Goal: Task Accomplishment & Management: Use online tool/utility

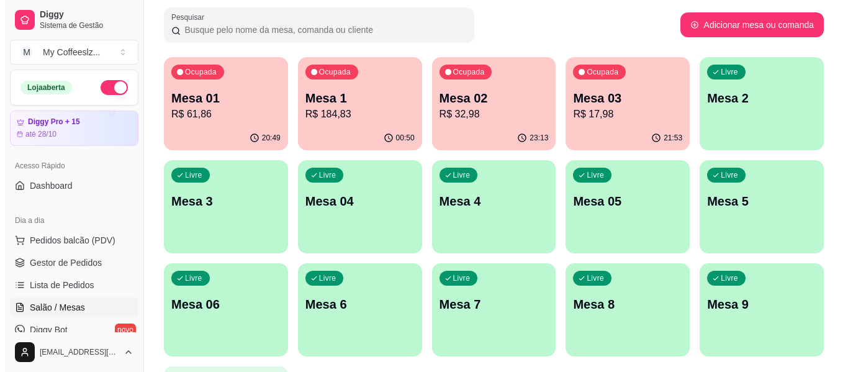
scroll to position [87, 0]
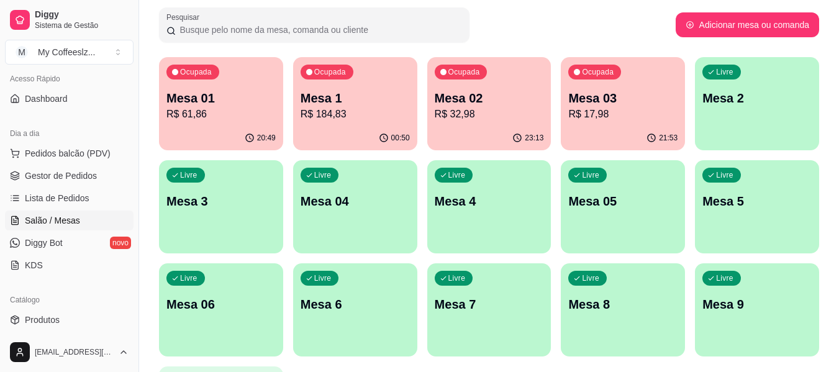
click at [490, 115] on p "R$ 32,98" at bounding box center [489, 114] width 109 height 15
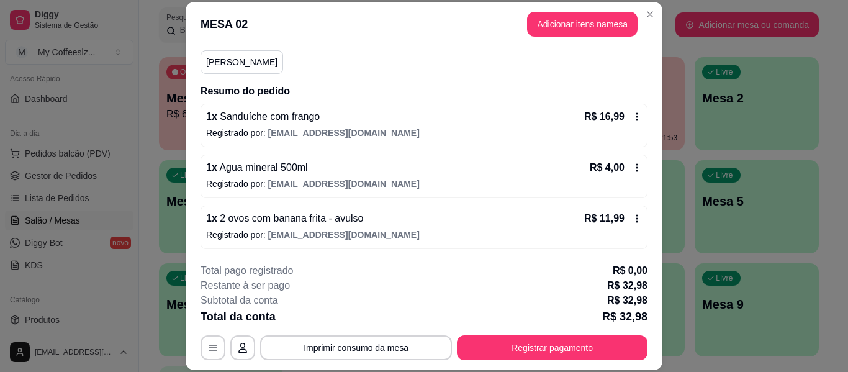
scroll to position [112, 0]
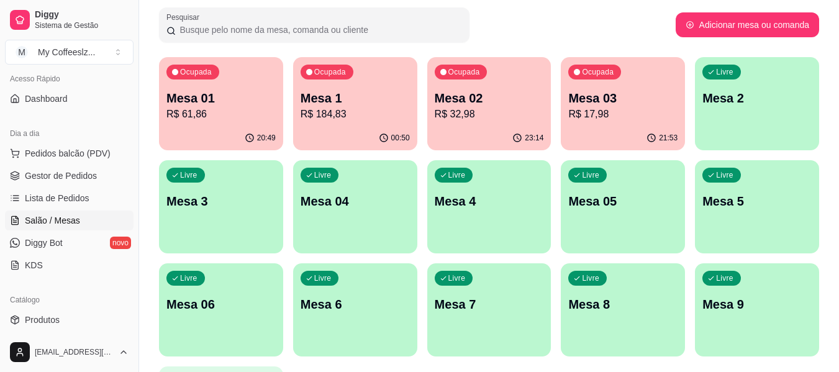
click at [634, 101] on p "Mesa 03" at bounding box center [622, 97] width 109 height 17
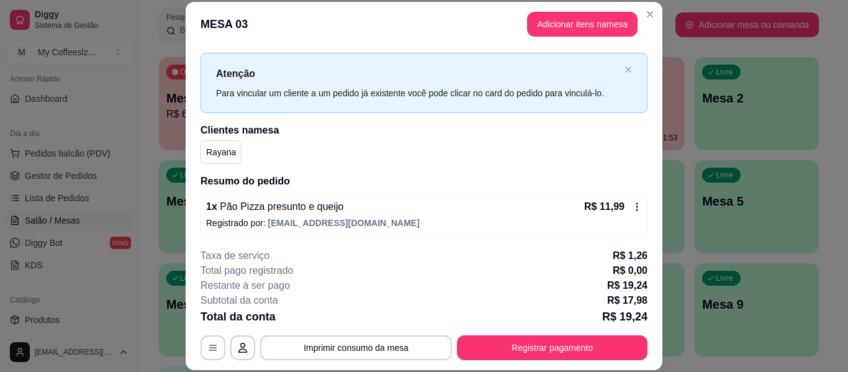
scroll to position [76, 0]
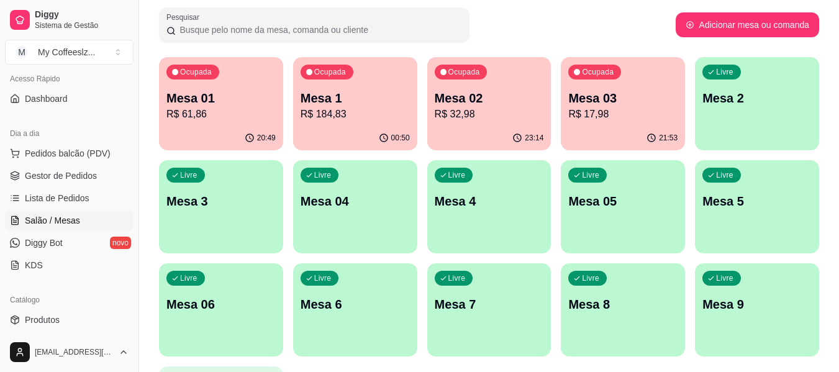
click at [262, 124] on div "Ocupada Mesa 01 R$ 61,86" at bounding box center [221, 91] width 124 height 69
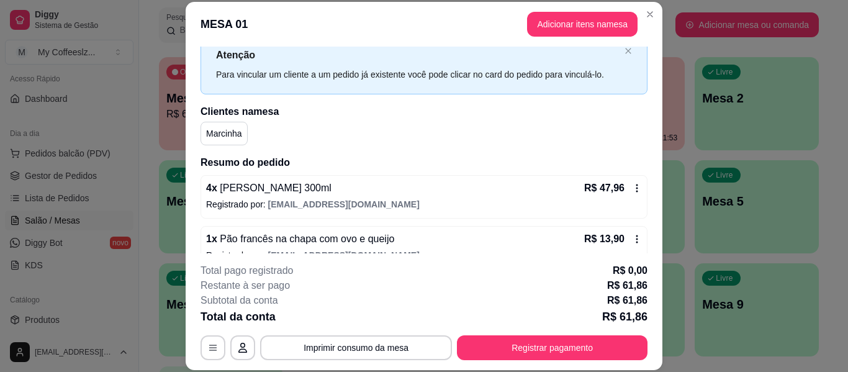
scroll to position [61, 0]
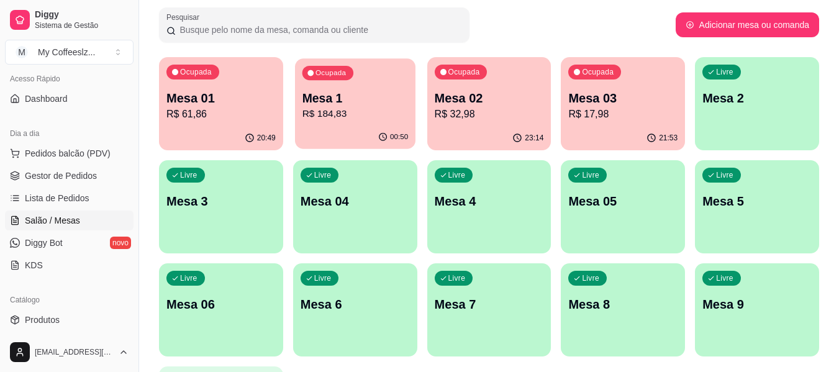
click at [328, 95] on p "Mesa 1" at bounding box center [355, 98] width 106 height 17
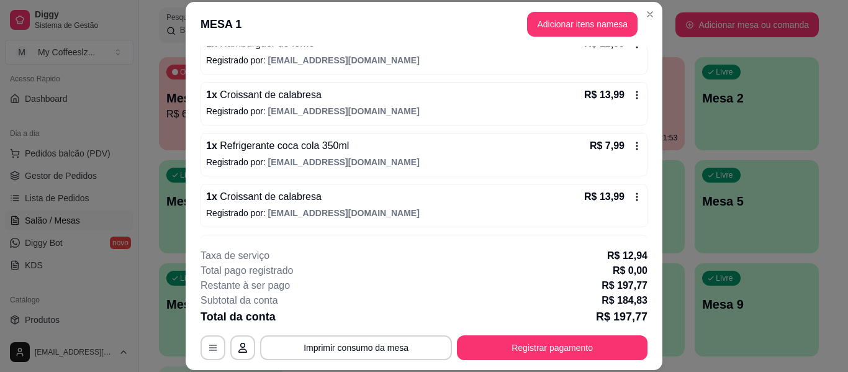
scroll to position [559, 0]
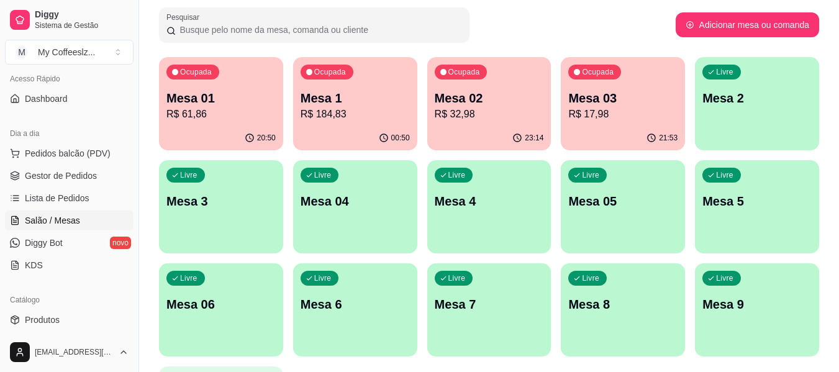
click at [700, 81] on div "Livre Mesa 2" at bounding box center [757, 96] width 124 height 78
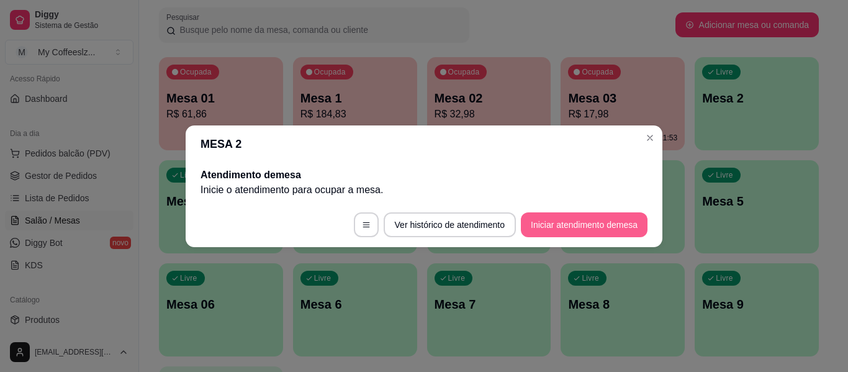
click at [616, 219] on button "Iniciar atendimento de mesa" at bounding box center [584, 224] width 127 height 25
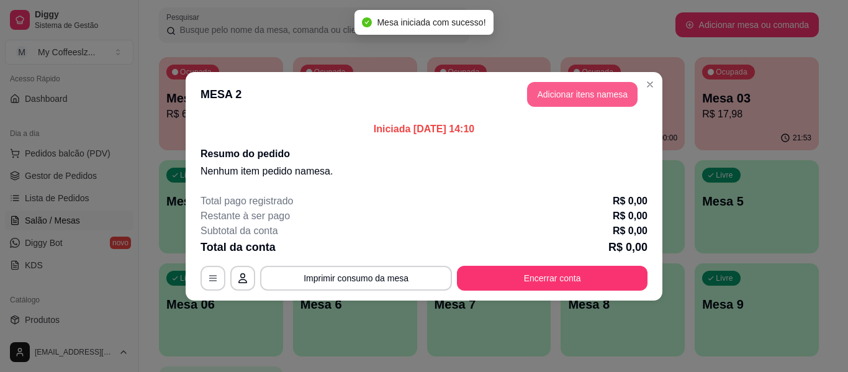
click at [603, 101] on button "Adicionar itens na mesa" at bounding box center [582, 94] width 110 height 25
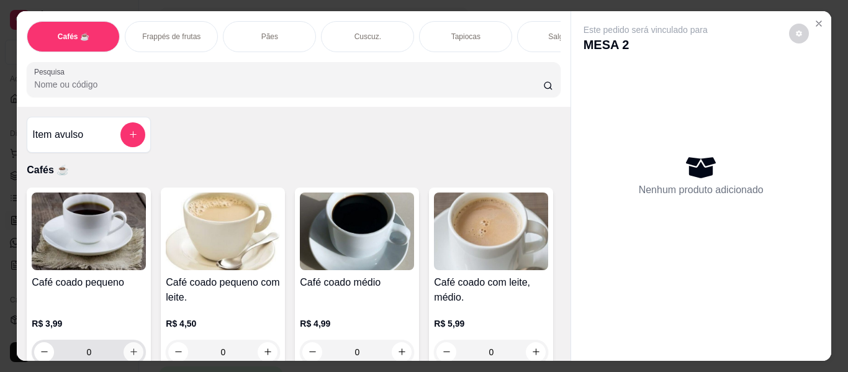
click at [126, 342] on button "increase-product-quantity" at bounding box center [134, 352] width 20 height 20
type input "1"
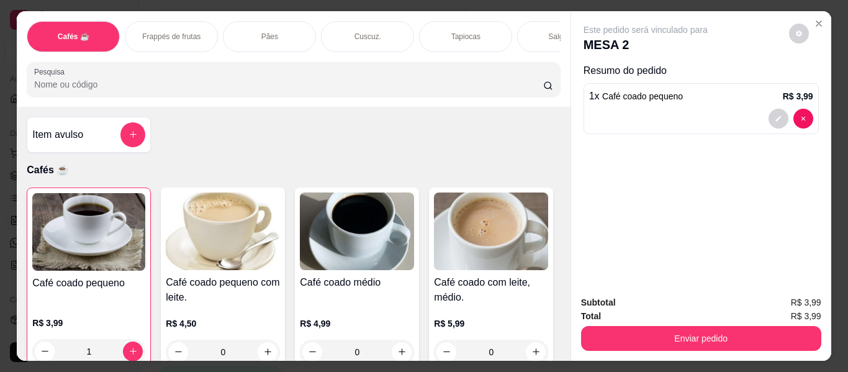
click at [520, 26] on div "Salgados" at bounding box center [563, 36] width 93 height 31
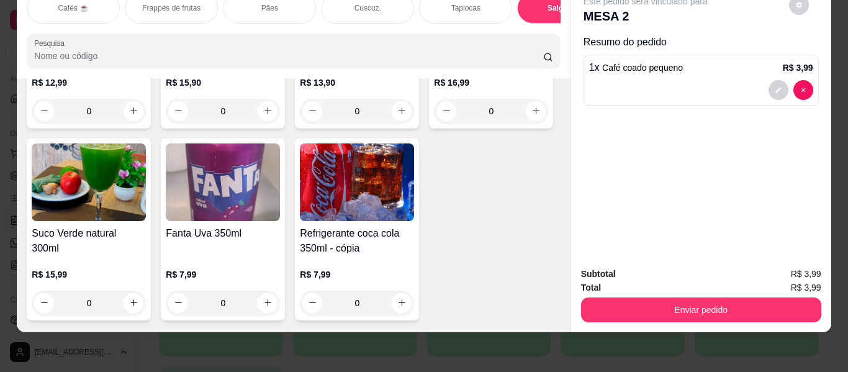
scroll to position [6766, 0]
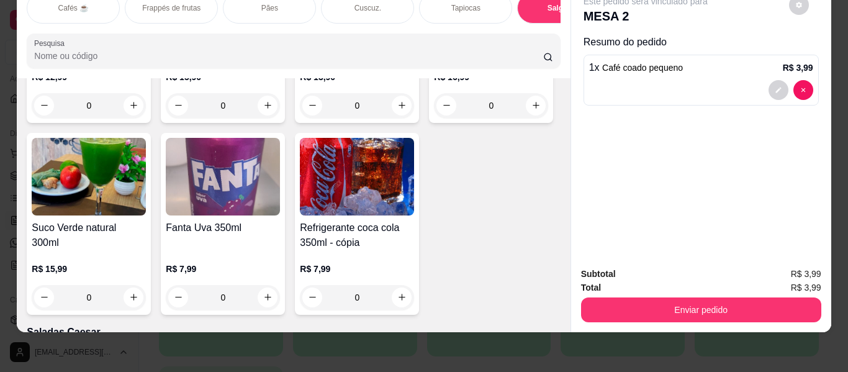
type input "1"
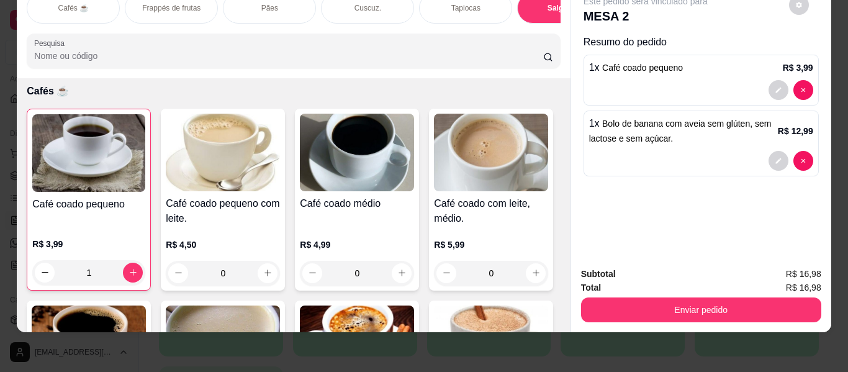
scroll to position [0, 0]
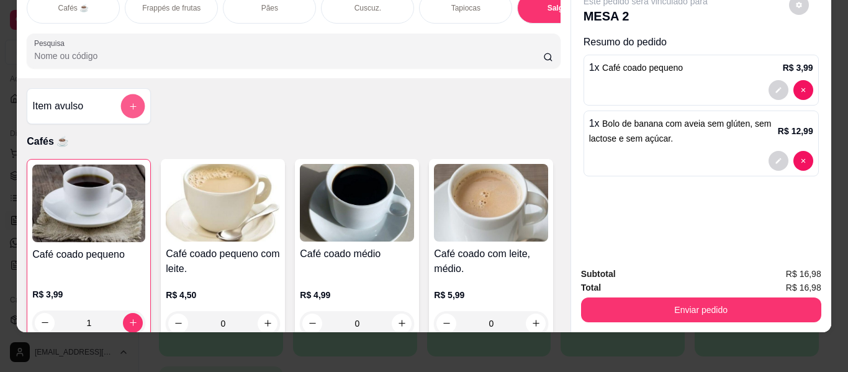
click at [133, 94] on button "add-separate-item" at bounding box center [133, 106] width 24 height 24
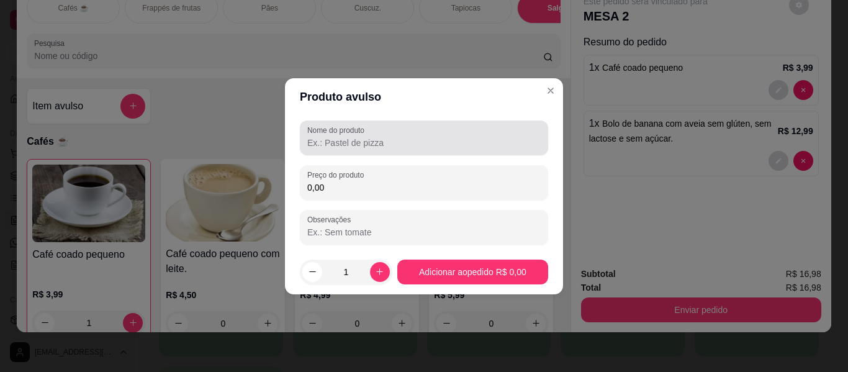
click at [328, 140] on input "Nome do produto" at bounding box center [423, 143] width 233 height 12
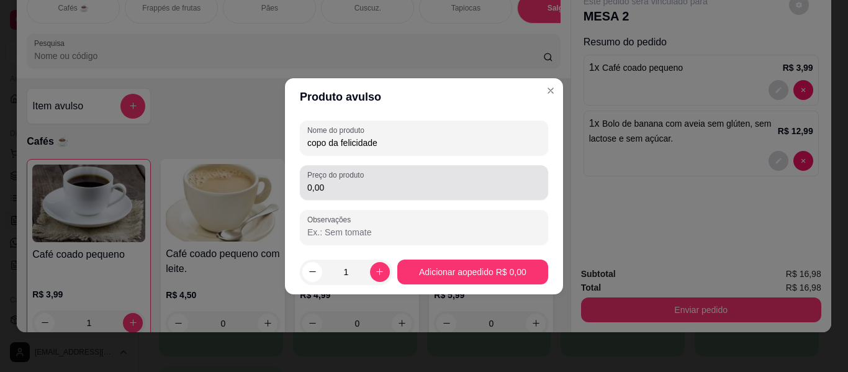
type input "copo da felicidade"
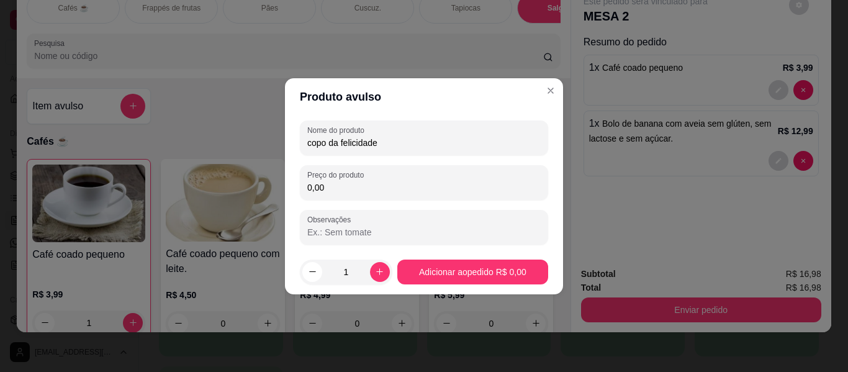
click at [346, 183] on input "0,00" at bounding box center [423, 187] width 233 height 12
type input "9,99"
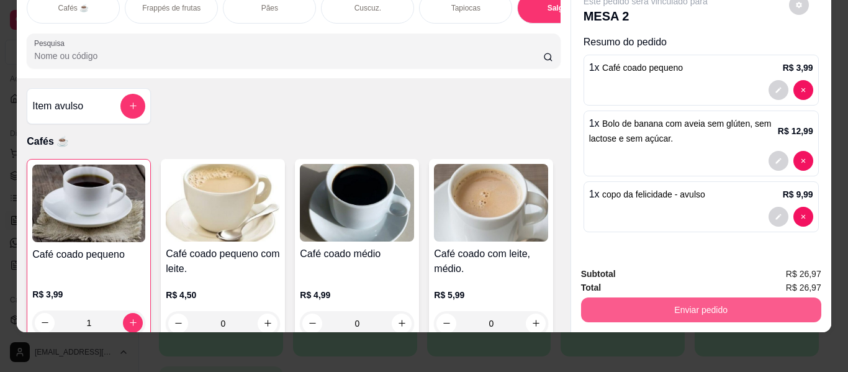
click at [597, 304] on button "Enviar pedido" at bounding box center [701, 309] width 240 height 25
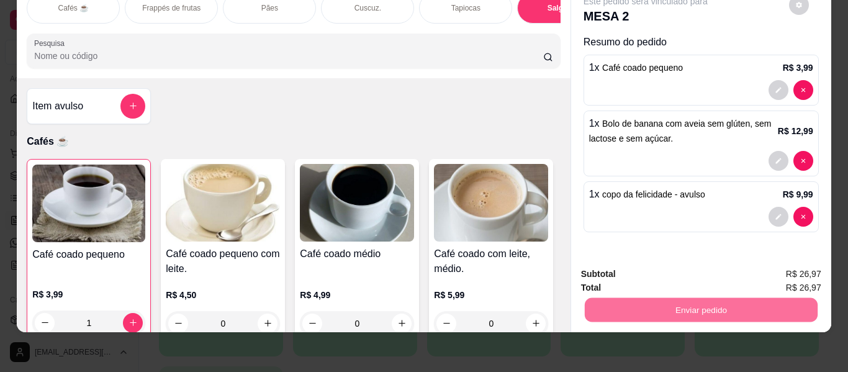
click at [780, 272] on button "Enviar pedido" at bounding box center [789, 269] width 68 height 23
